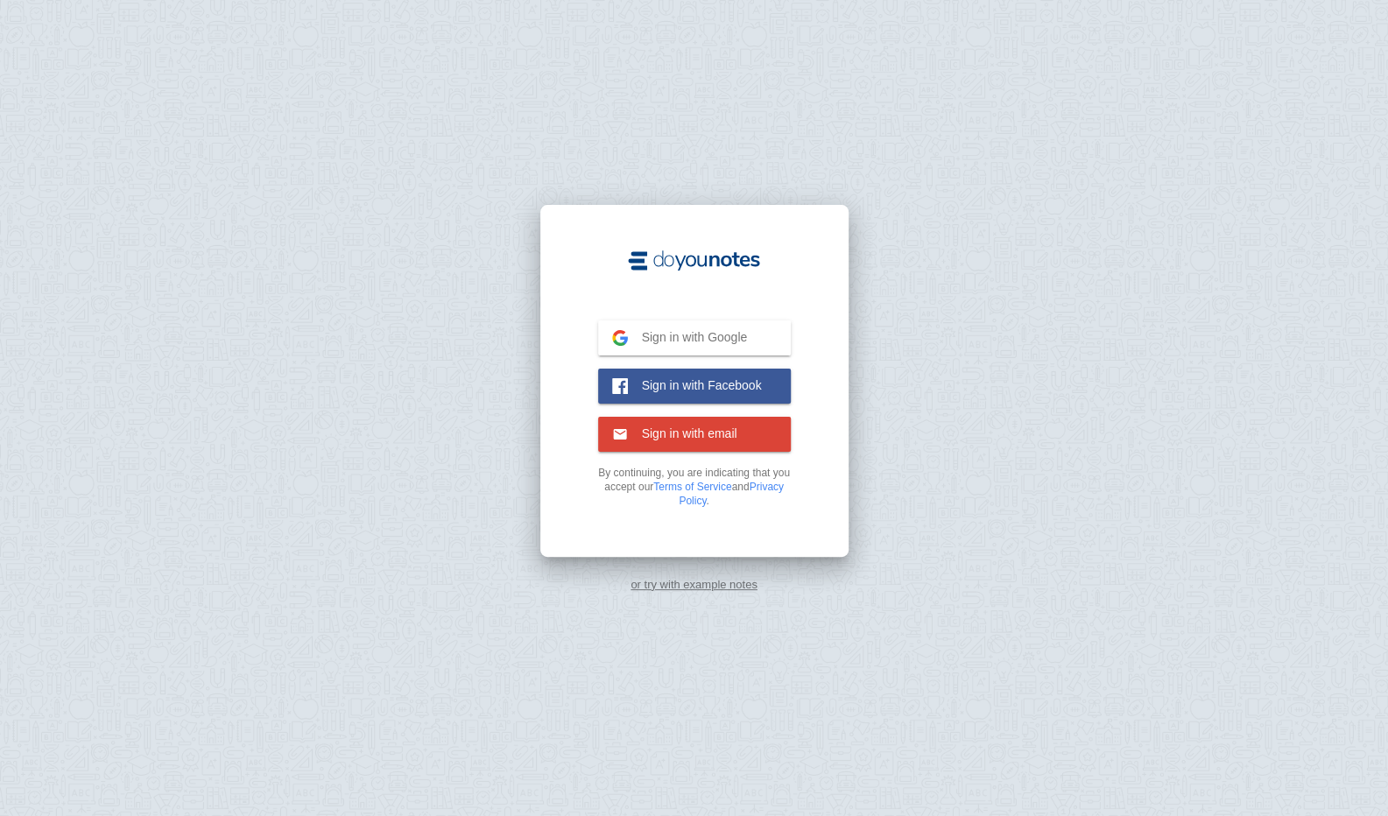
click at [679, 339] on span "Sign in with Google" at bounding box center [688, 337] width 120 height 16
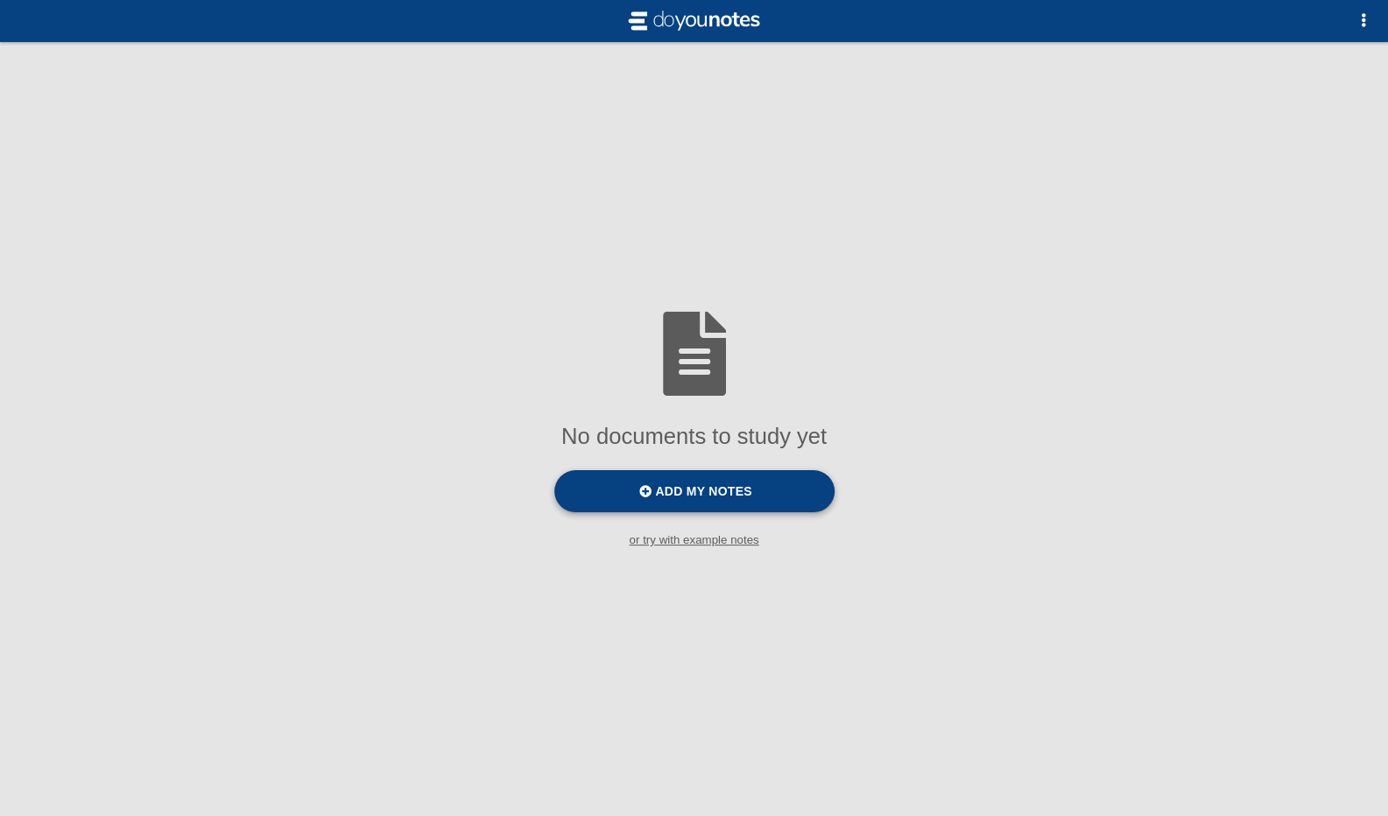
click at [687, 498] on span "Add my notes" at bounding box center [703, 491] width 96 height 14
click at [0, 0] on input "Add my notes" at bounding box center [0, 0] width 0 height 0
